Goal: Check status: Check status

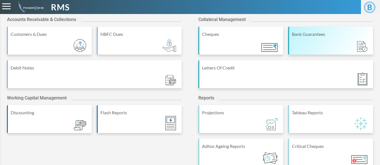
click at [317, 41] on div "Bank Guarantees" at bounding box center [331, 41] width 85 height 28
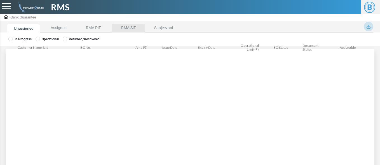
click at [132, 27] on li "RMA SIF" at bounding box center [129, 28] width 34 height 9
click at [48, 40] on label "Operational" at bounding box center [47, 39] width 23 height 5
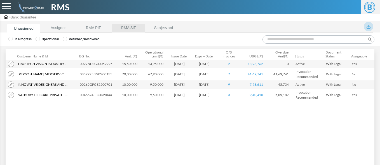
click at [127, 27] on li "RMA SIF" at bounding box center [129, 28] width 34 height 9
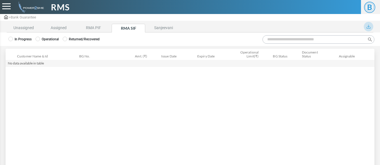
click at [44, 41] on label "Operational" at bounding box center [47, 39] width 23 height 5
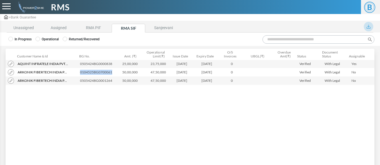
drag, startPoint x: 79, startPoint y: 71, endPoint x: 115, endPoint y: 73, distance: 36.2
click at [115, 73] on td "0104525BG0700061" at bounding box center [97, 72] width 39 height 8
copy td "0104525BG0700061"
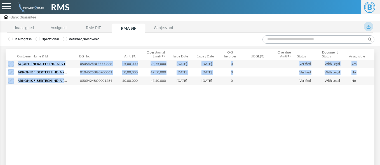
drag, startPoint x: 77, startPoint y: 80, endPoint x: 122, endPoint y: 88, distance: 45.2
click at [122, 88] on div "Customer Name & Id Customer Name Customer ID BG No. Amt. (₹) Operational Limit(…" at bounding box center [190, 109] width 369 height 98
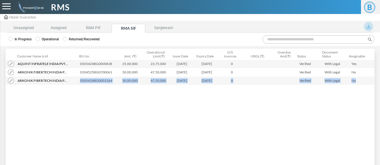
scroll to position [0, 21]
copy tr "Arkonik Fibertech India Private Limited ACC1624850 Arkonik Fibertech India Priv…"
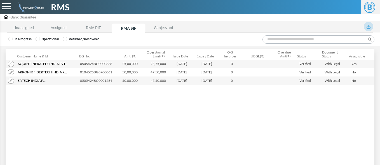
click at [100, 120] on div "Customer Name & Id Customer Name Customer ID BG No. Amt. (₹) Operational Limit(…" at bounding box center [190, 109] width 369 height 98
drag, startPoint x: 80, startPoint y: 73, endPoint x: 216, endPoint y: 71, distance: 136.2
click at [216, 71] on tr "Arkonik Fibertech India Private Limited Arkonik Fibertech India Private Limited…" at bounding box center [190, 72] width 369 height 8
copy tr "0104525BG0700061 50,00,000 47,50,000 [DATE] [DATE]"
